Goal: Find specific page/section: Find specific page/section

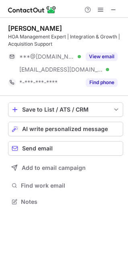
scroll to position [196, 128]
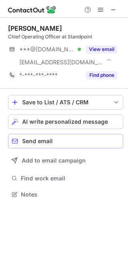
scroll to position [188, 128]
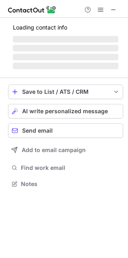
scroll to position [176, 128]
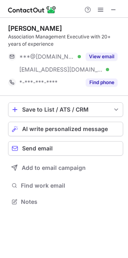
scroll to position [196, 128]
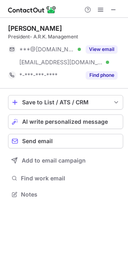
scroll to position [188, 128]
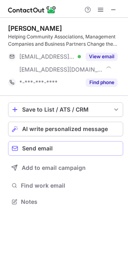
scroll to position [196, 128]
